Goal: Task Accomplishment & Management: Complete application form

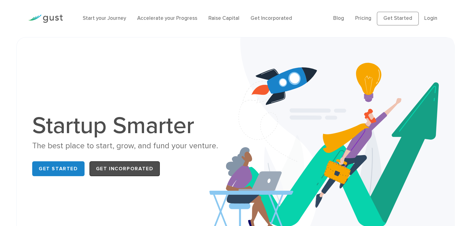
click at [115, 169] on link "Get Incorporated" at bounding box center [124, 168] width 71 height 15
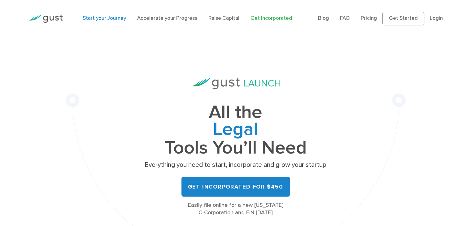
click at [102, 16] on link "Start your Journey" at bounding box center [104, 18] width 43 height 6
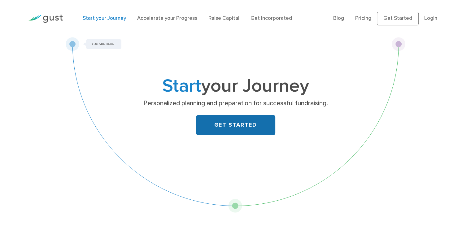
drag, startPoint x: 245, startPoint y: 131, endPoint x: 244, endPoint y: 126, distance: 5.0
click at [245, 130] on link "GET STARTED" at bounding box center [235, 125] width 79 height 20
